Goal: Information Seeking & Learning: Find specific fact

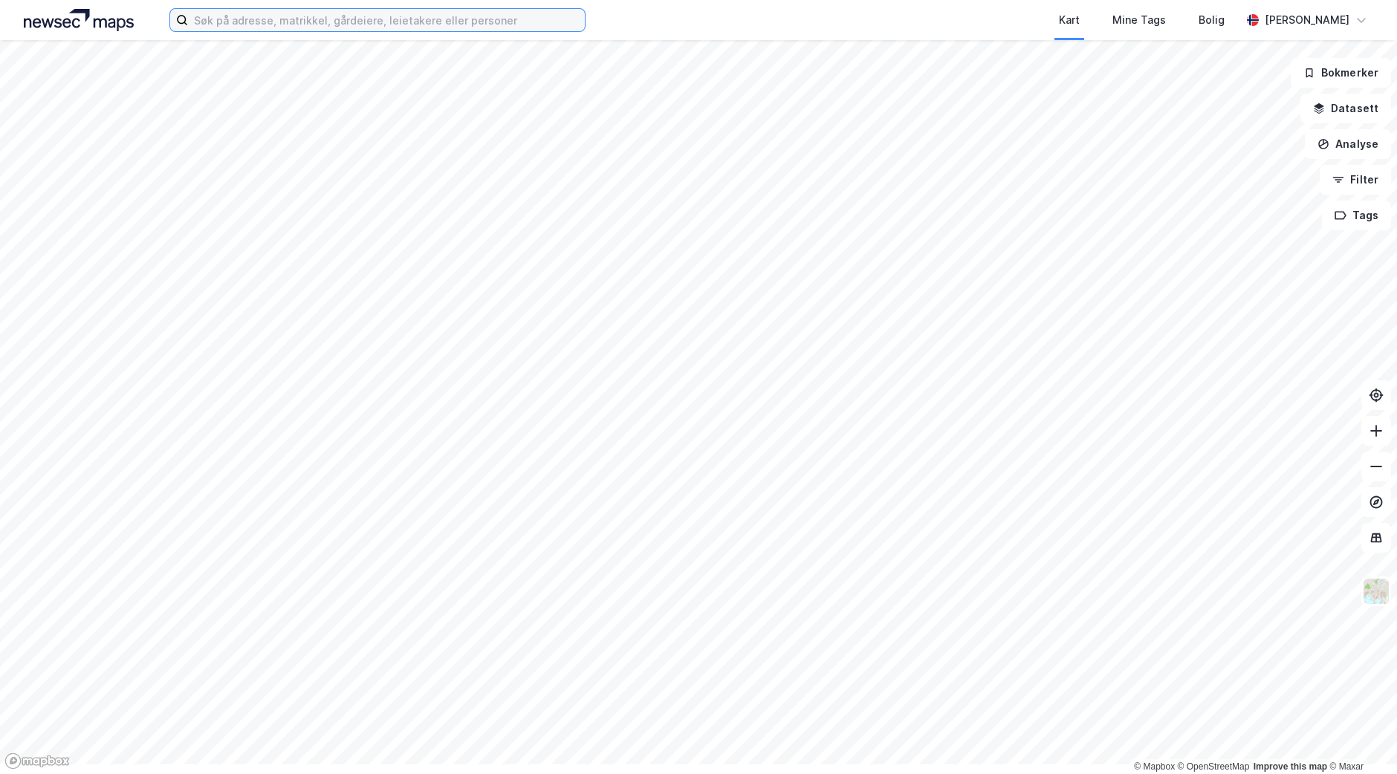
click at [239, 25] on input at bounding box center [386, 20] width 397 height 22
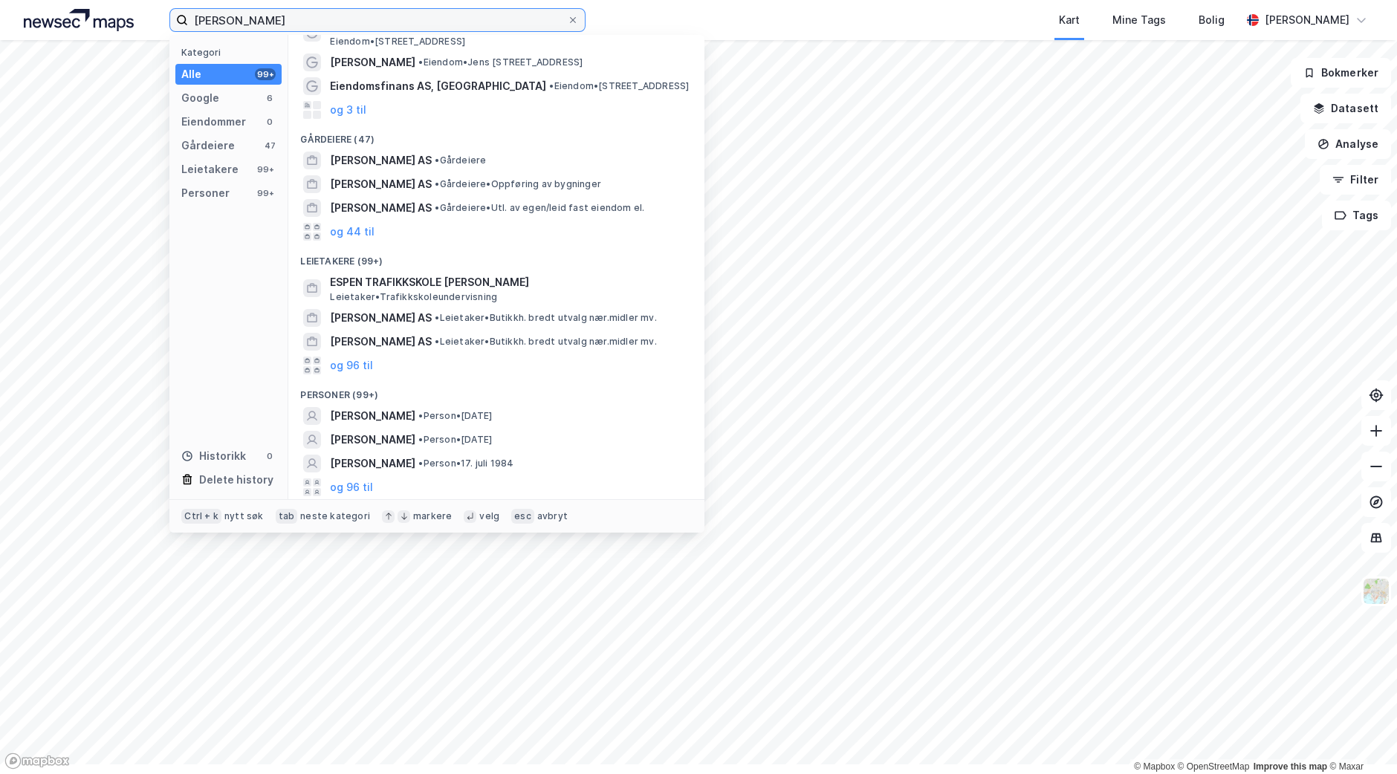
scroll to position [173, 0]
type input "[PERSON_NAME]"
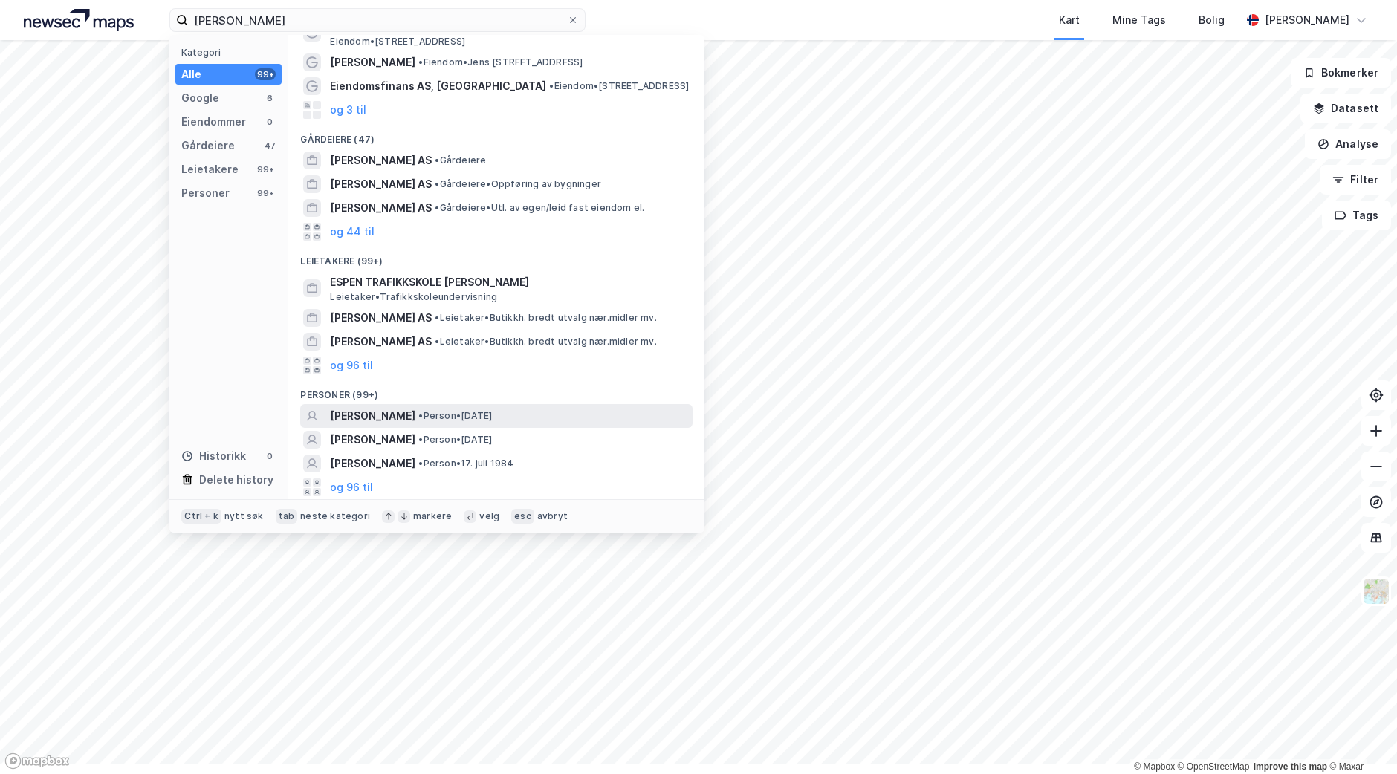
click at [415, 407] on span "[PERSON_NAME]" at bounding box center [372, 416] width 85 height 18
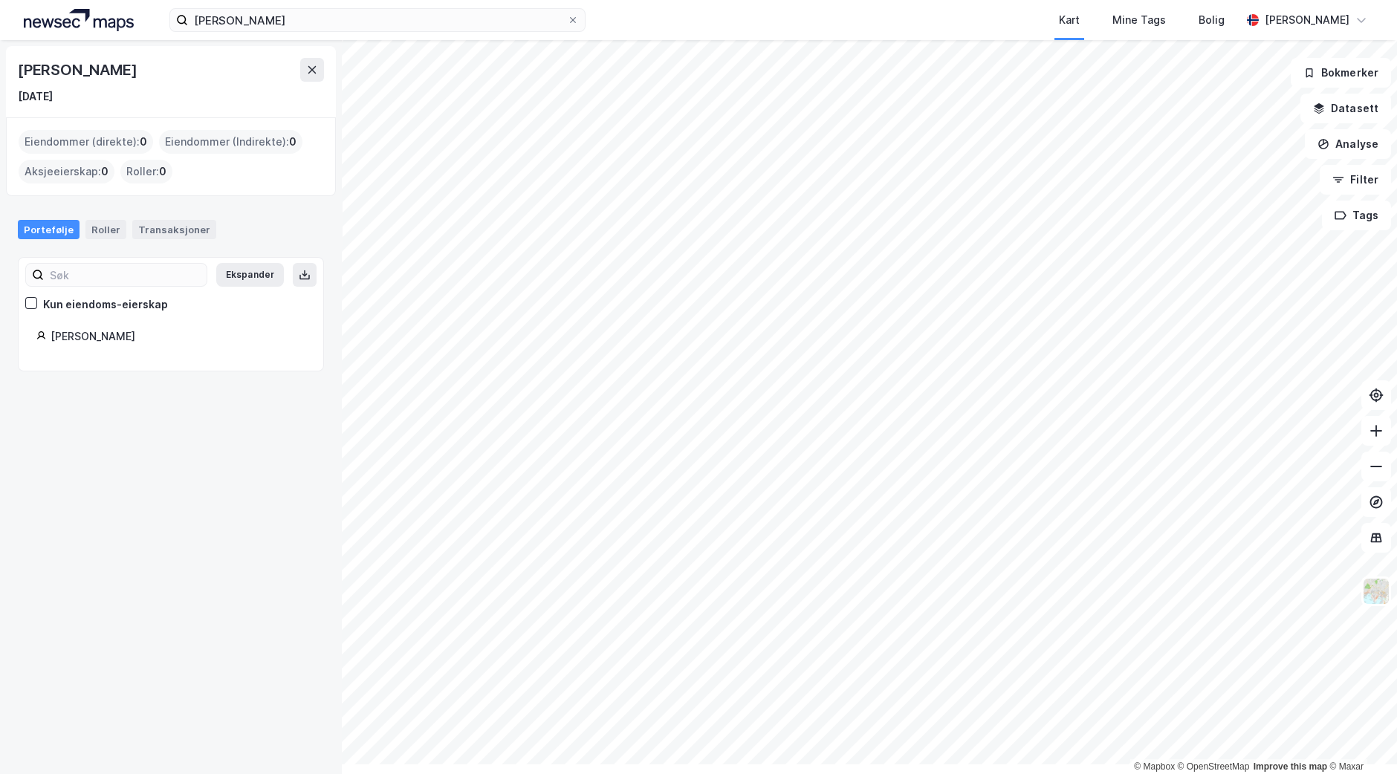
click at [256, 154] on div "Eiendommer (Indirekte) : 0" at bounding box center [230, 142] width 143 height 24
click at [206, 239] on div "Transaksjoner" at bounding box center [174, 229] width 84 height 19
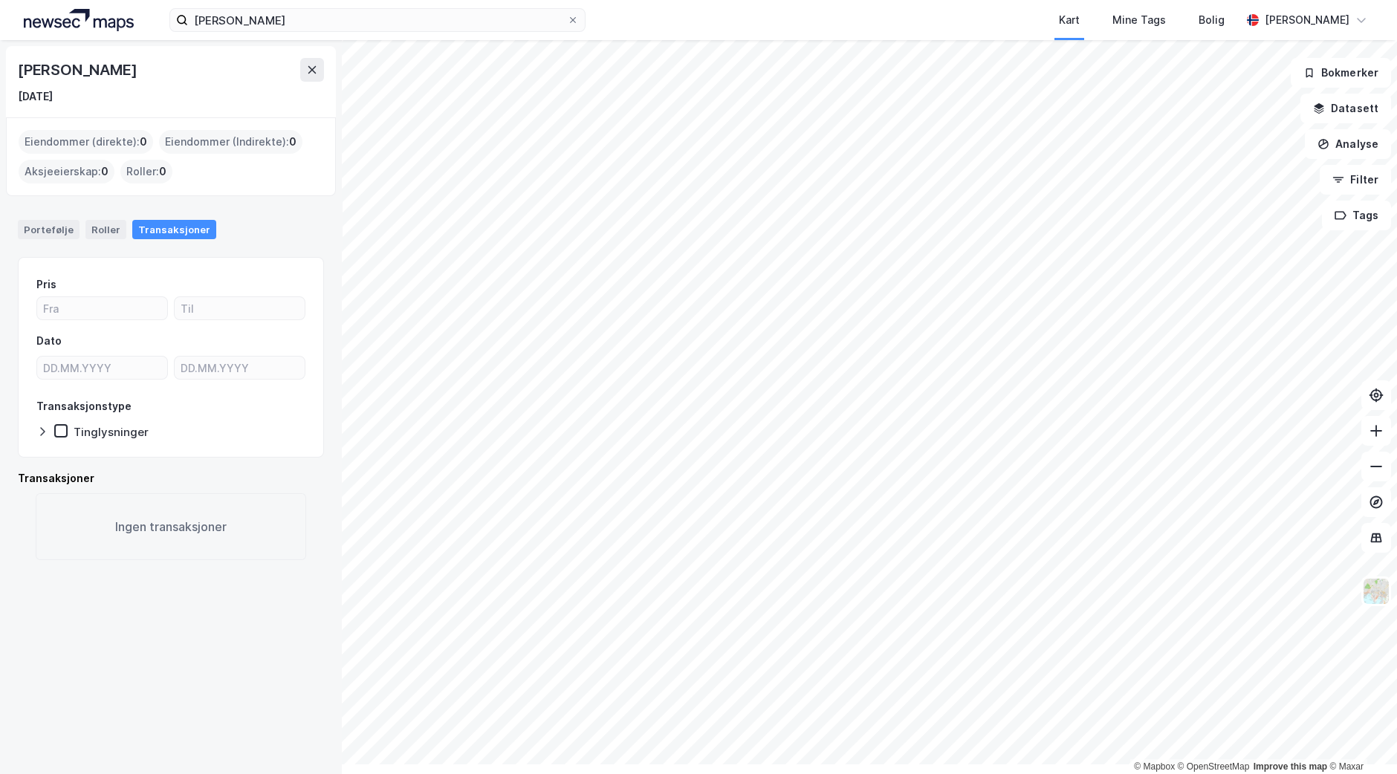
click at [88, 154] on div "Eiendommer (direkte) : 0" at bounding box center [86, 142] width 134 height 24
click at [71, 239] on div "Portefølje" at bounding box center [49, 229] width 62 height 19
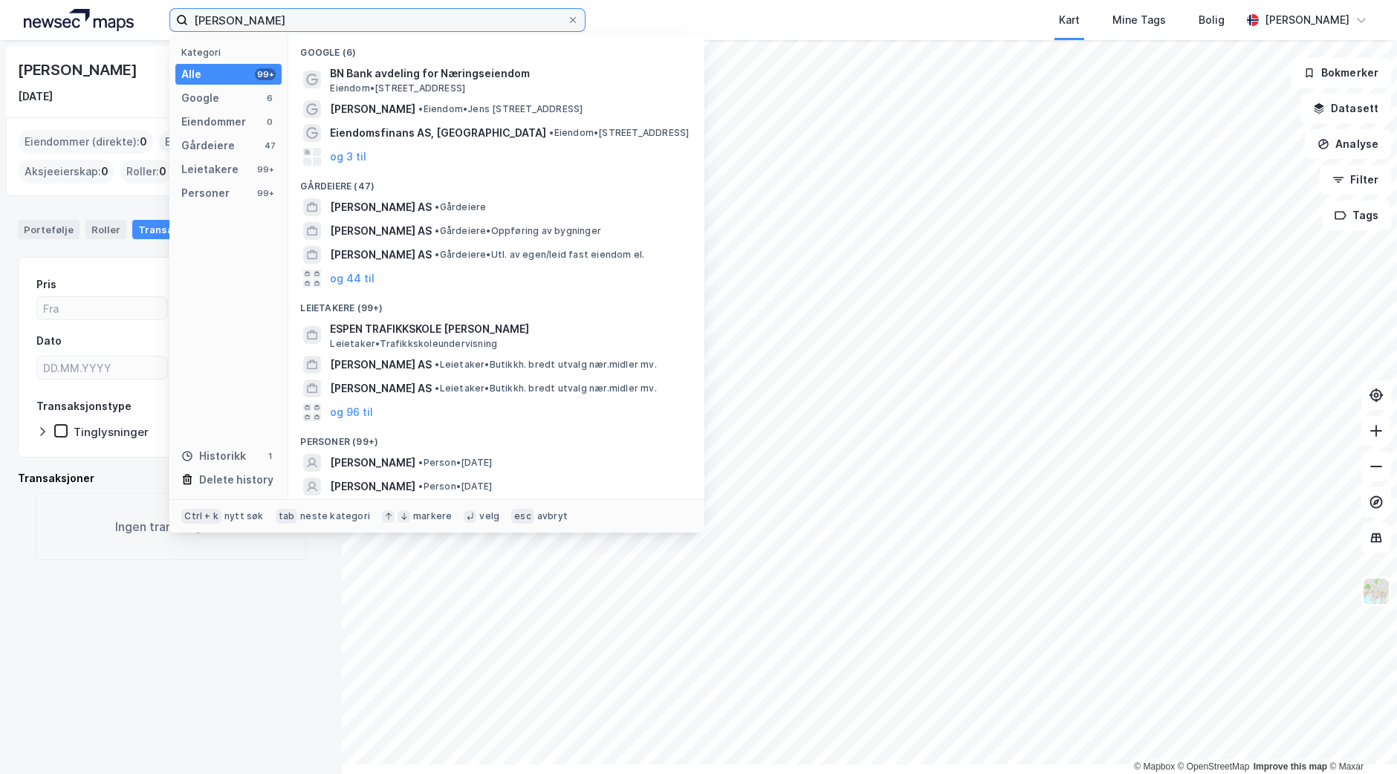
click at [372, 26] on input "[PERSON_NAME]" at bounding box center [377, 20] width 379 height 22
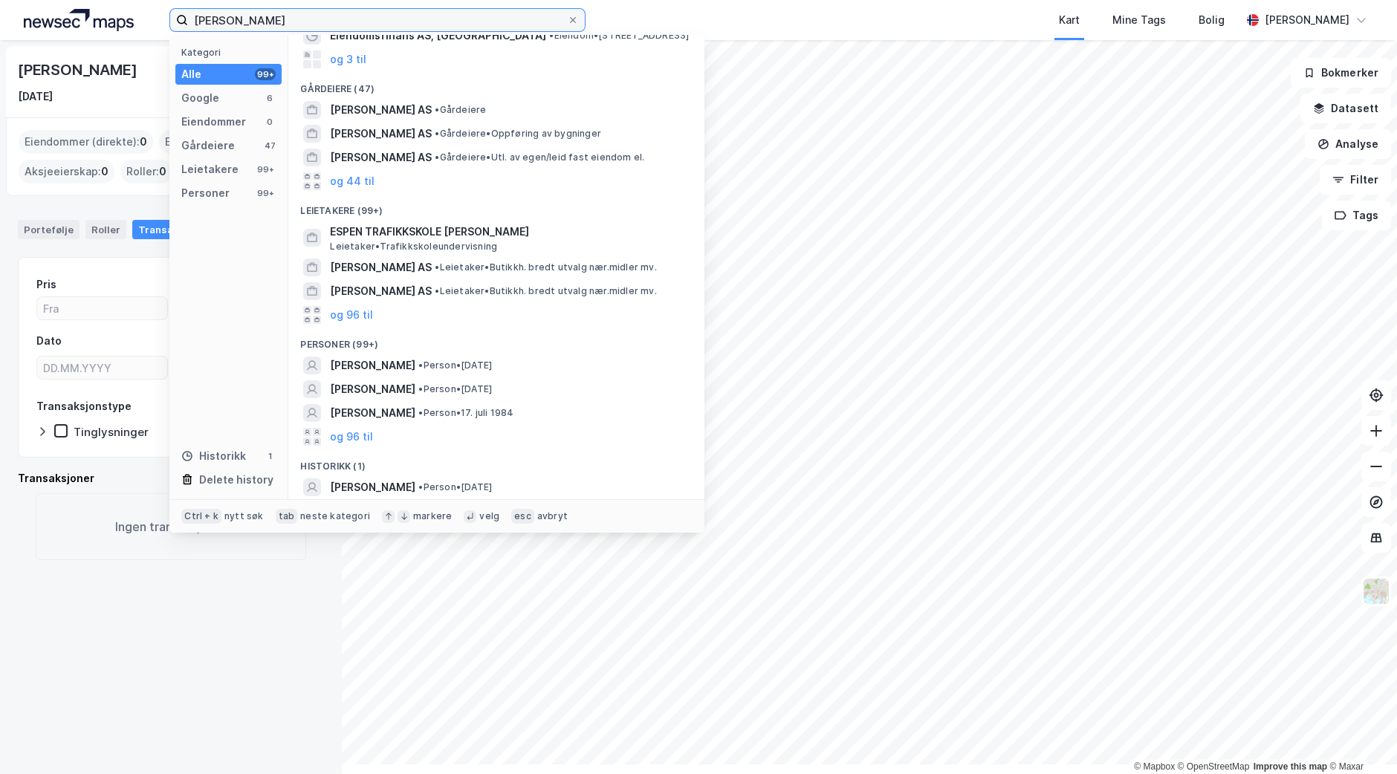
scroll to position [236, 0]
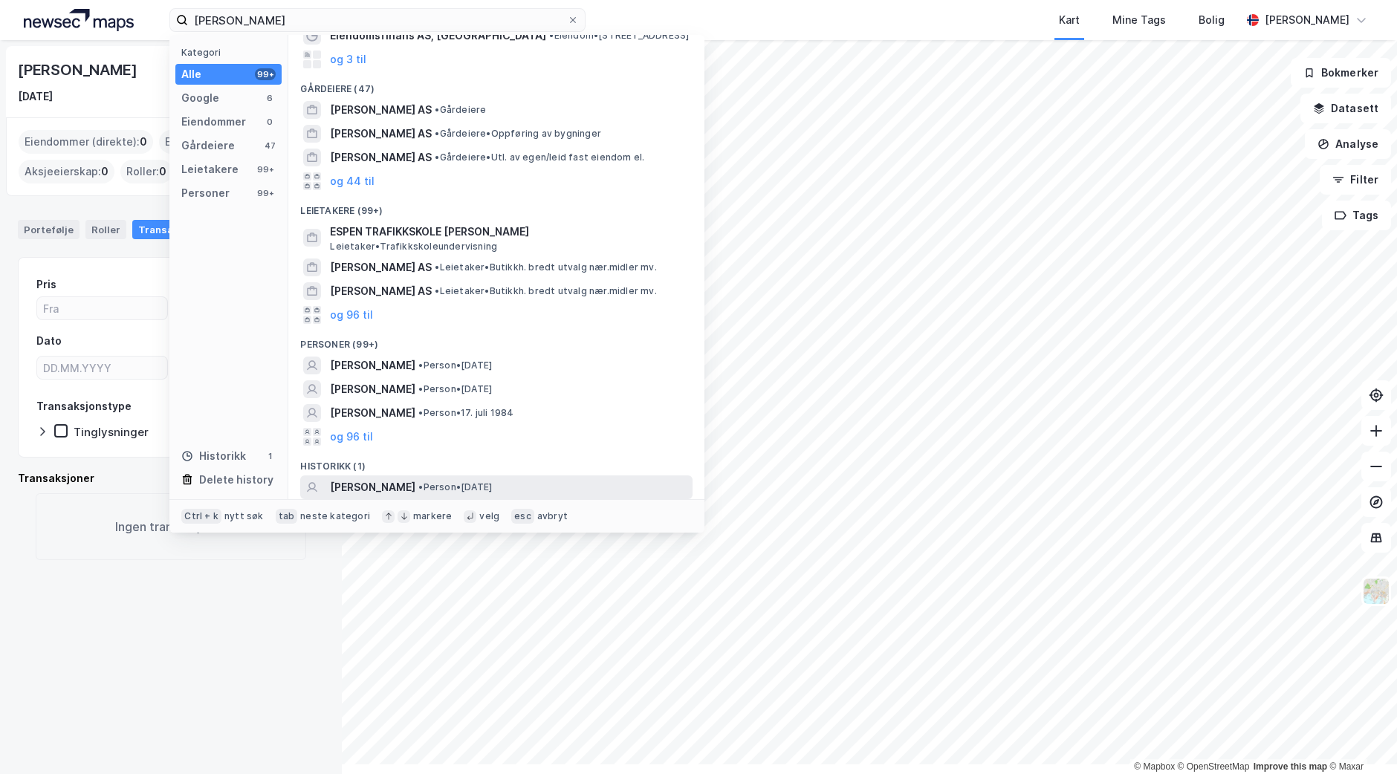
click at [415, 496] on span "[PERSON_NAME]" at bounding box center [372, 487] width 85 height 18
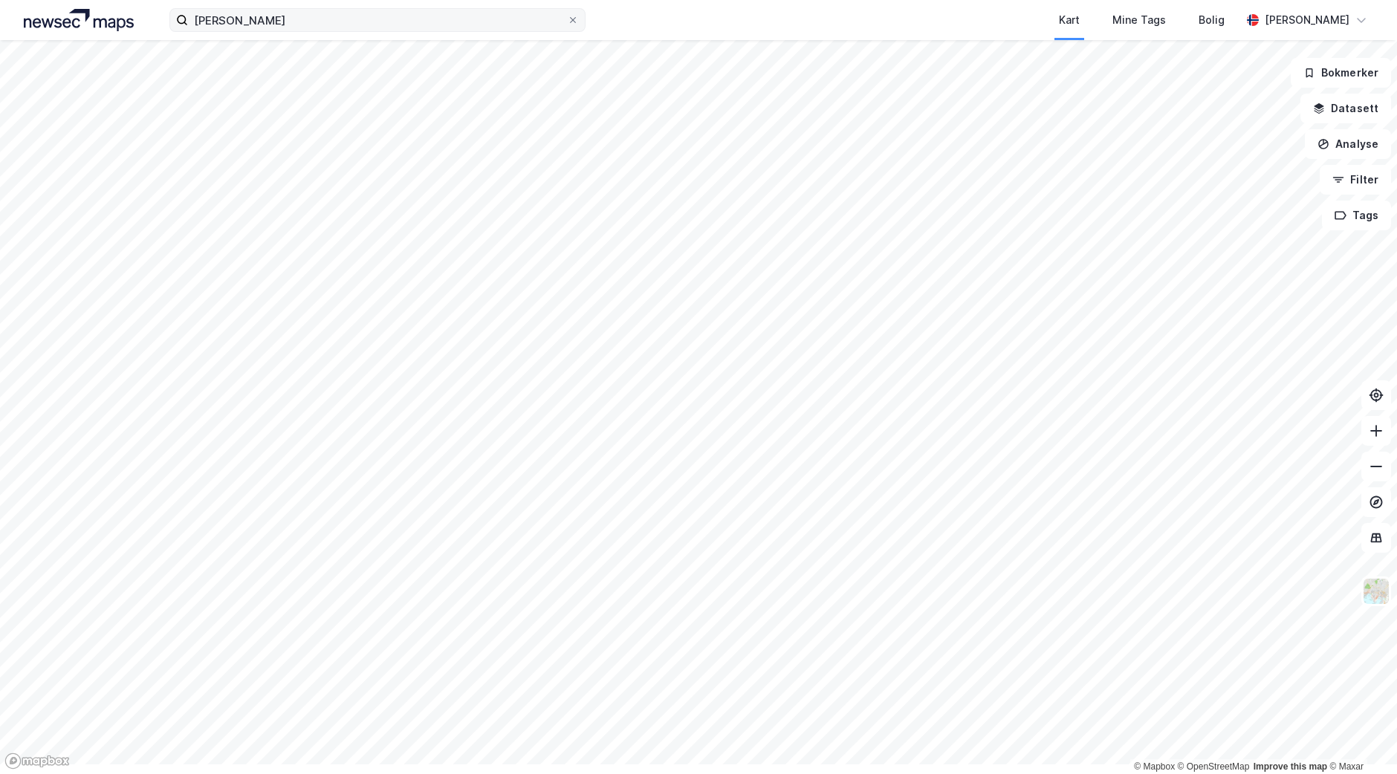
click at [397, 32] on label "[PERSON_NAME]" at bounding box center [377, 20] width 416 height 24
click at [397, 31] on input "[PERSON_NAME]" at bounding box center [377, 20] width 379 height 22
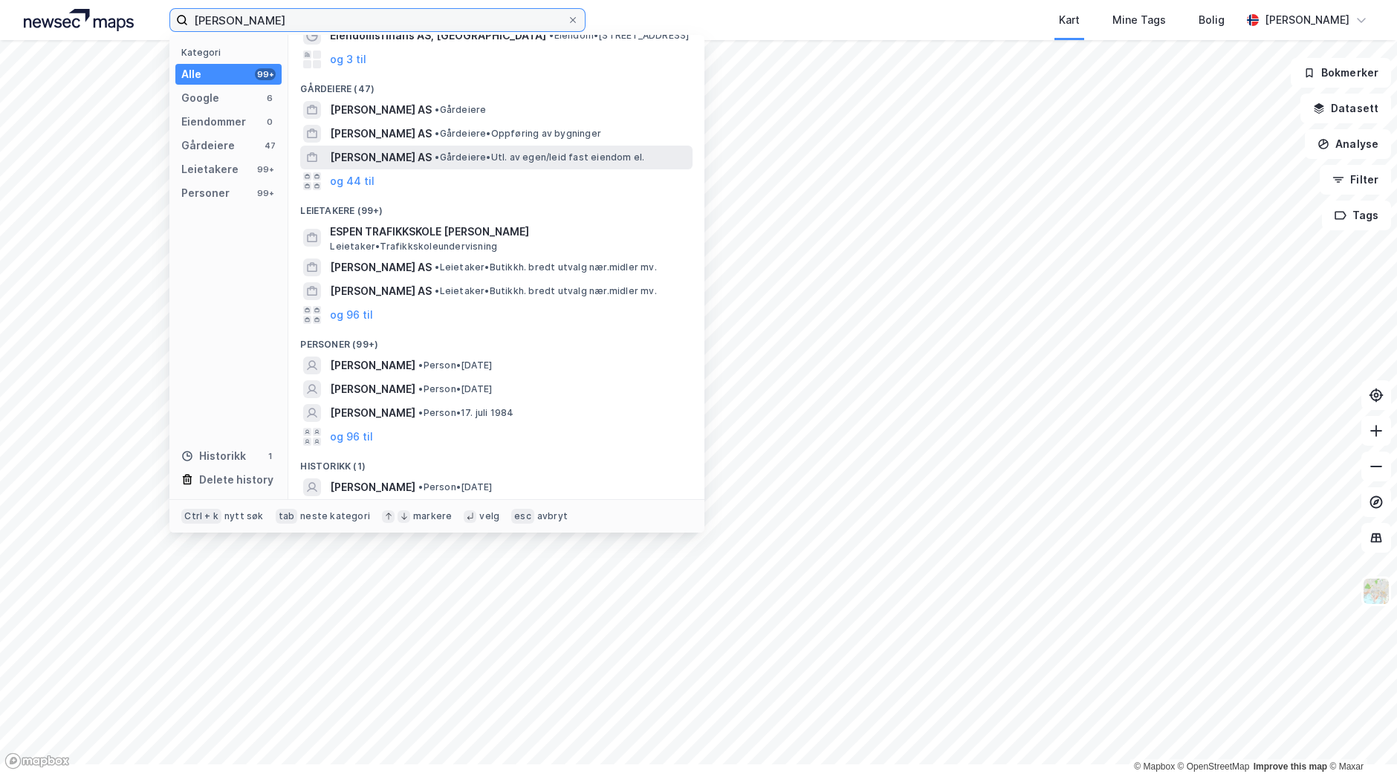
scroll to position [236, 0]
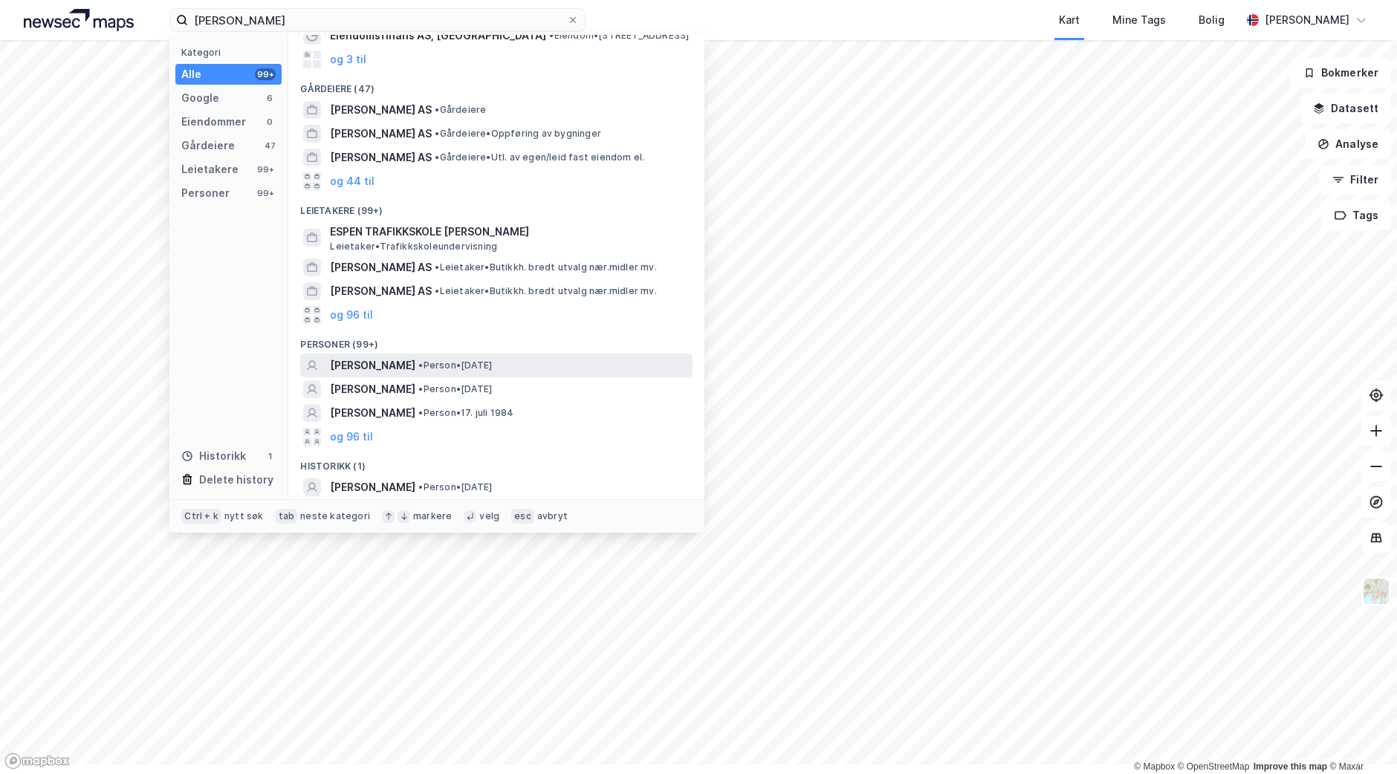
click at [415, 357] on span "[PERSON_NAME]" at bounding box center [372, 366] width 85 height 18
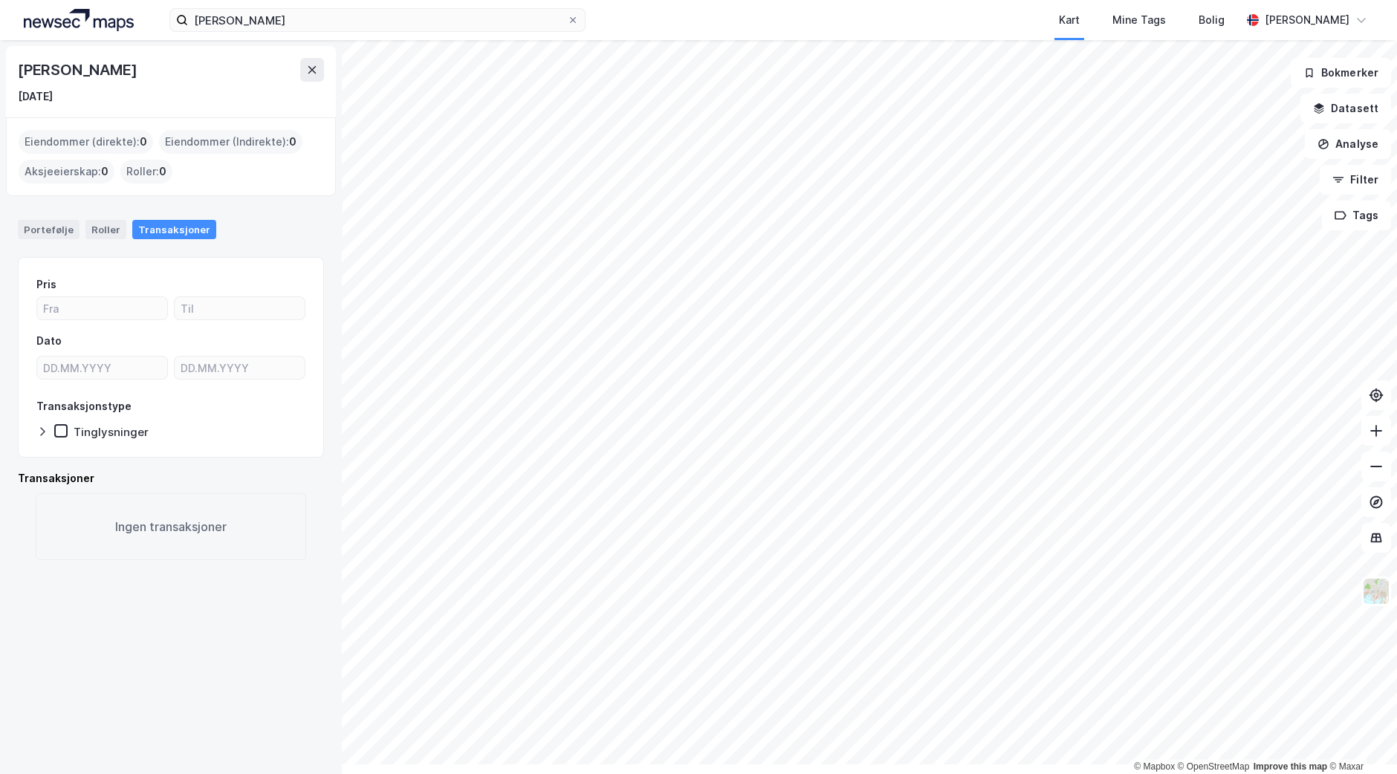
drag, startPoint x: 13, startPoint y: 85, endPoint x: 406, endPoint y: 65, distance: 393.5
click at [336, 65] on div "[PERSON_NAME] [DATE]" at bounding box center [171, 81] width 330 height 71
copy div "[PERSON_NAME]"
